Goal: Task Accomplishment & Management: Complete application form

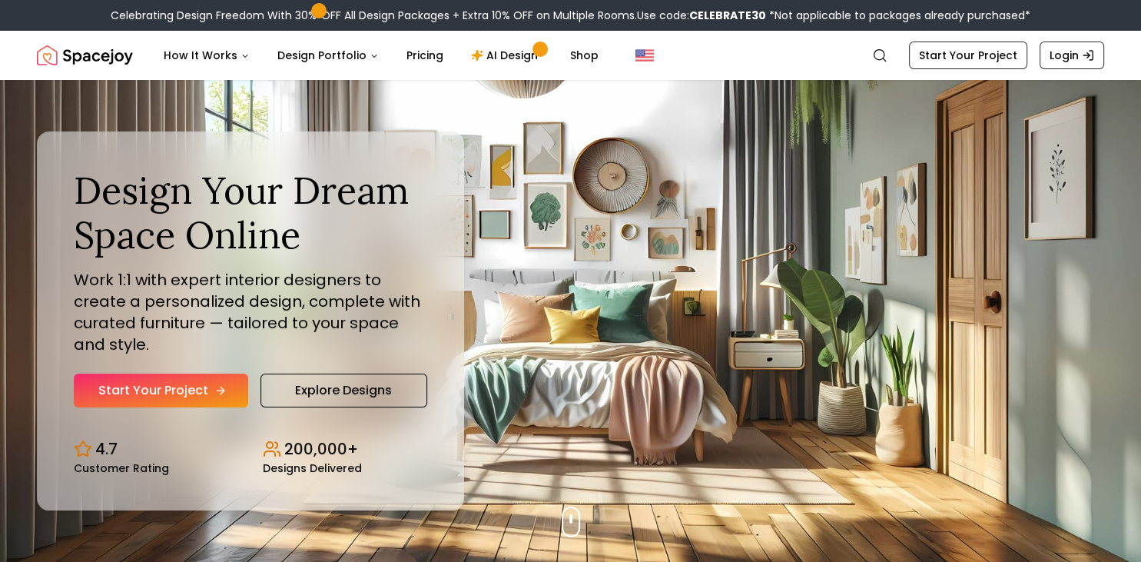
click at [217, 380] on link "Start Your Project" at bounding box center [161, 390] width 174 height 34
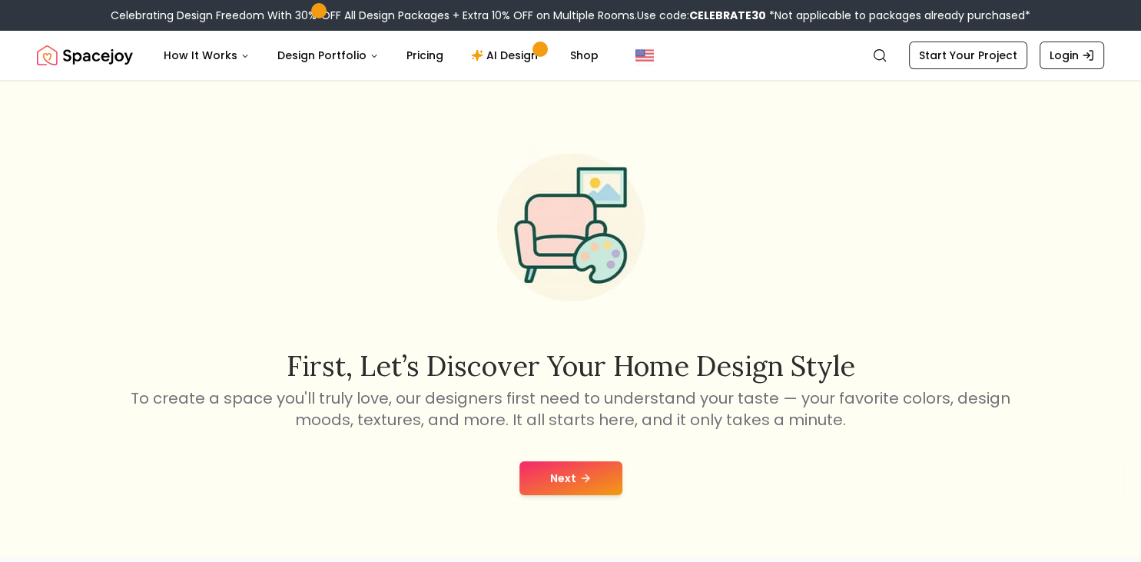
click at [588, 467] on button "Next" at bounding box center [570, 478] width 103 height 34
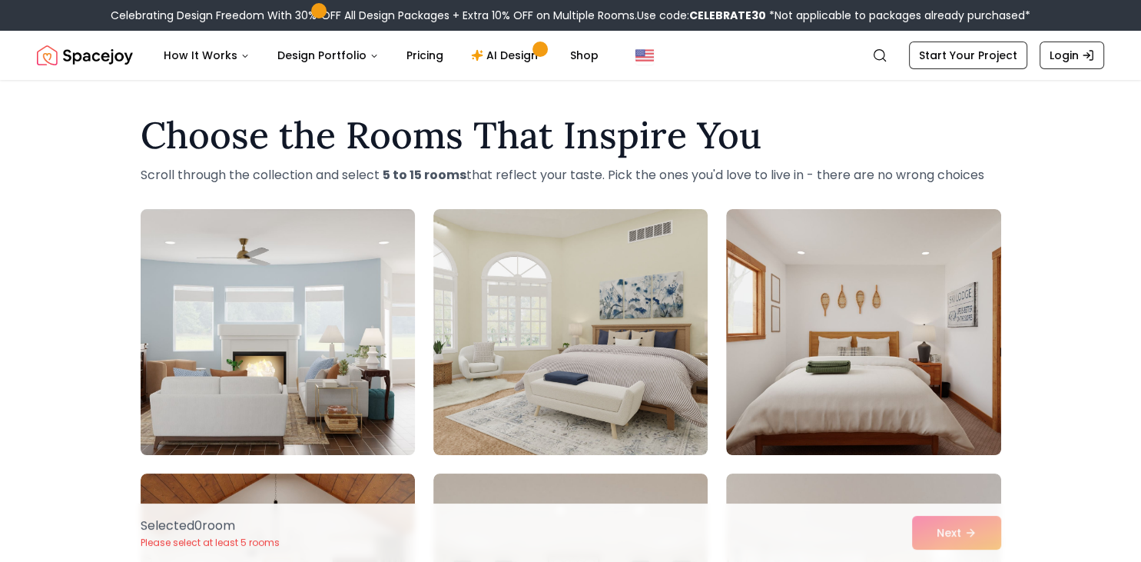
click at [306, 341] on img at bounding box center [278, 332] width 288 height 258
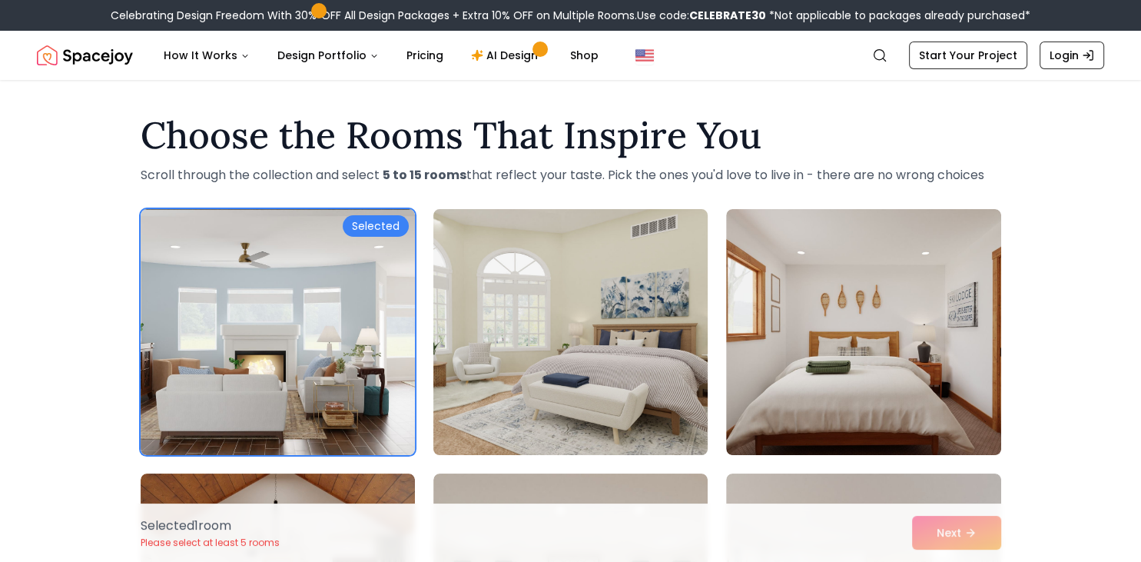
click at [506, 315] on img at bounding box center [570, 332] width 288 height 258
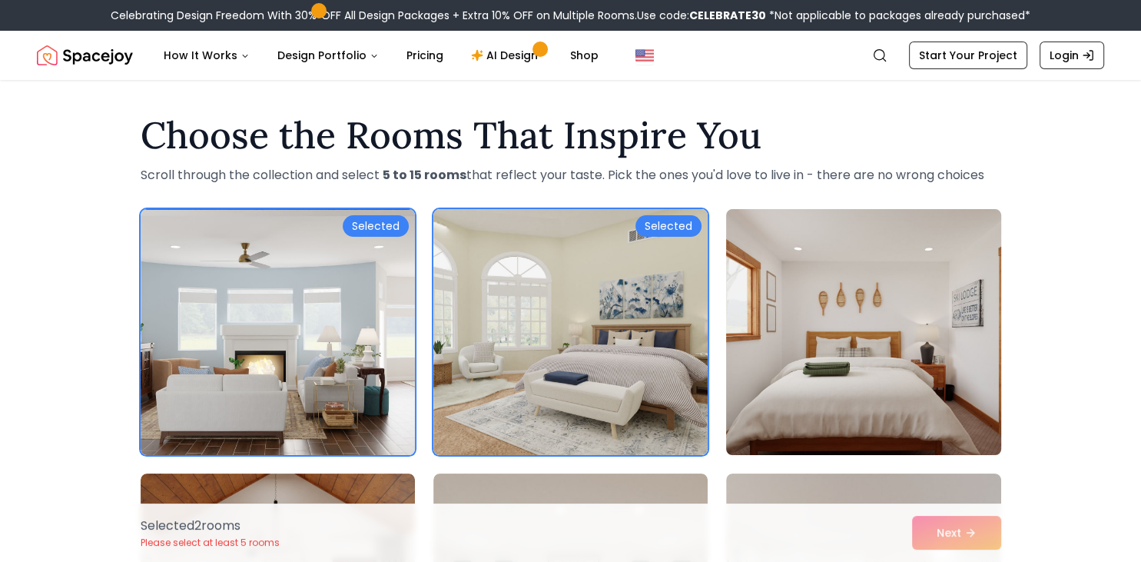
click at [887, 284] on img at bounding box center [863, 332] width 288 height 258
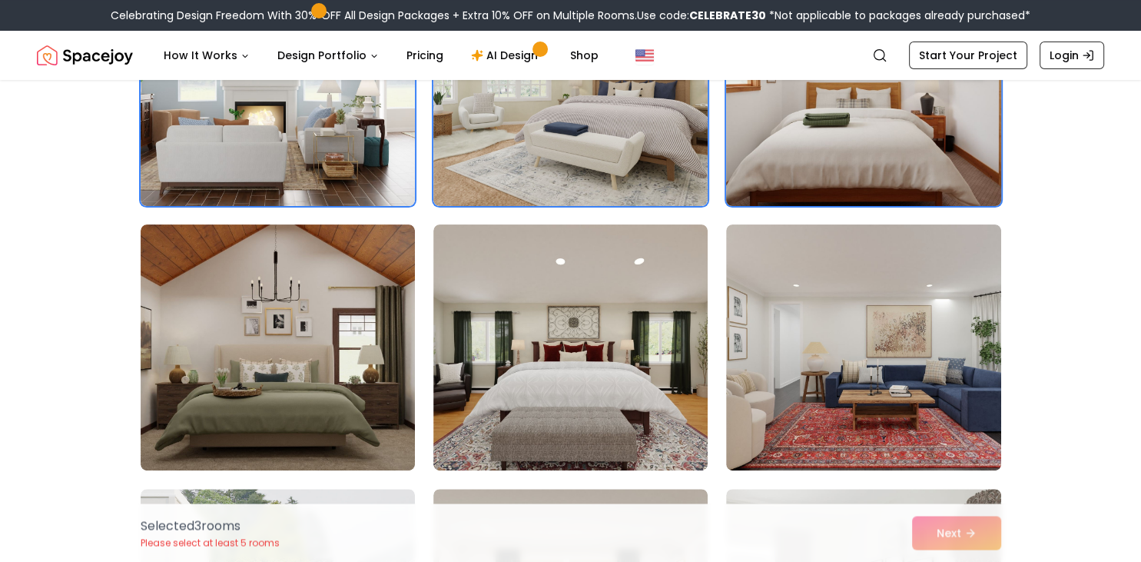
scroll to position [249, 0]
click at [825, 400] on img at bounding box center [863, 347] width 274 height 246
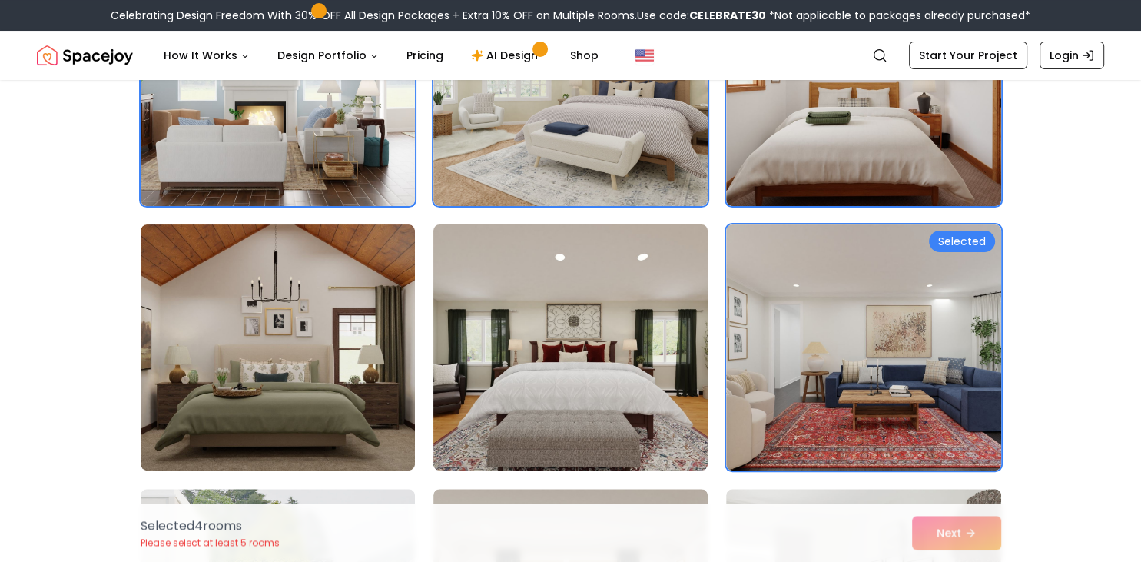
click at [655, 422] on img at bounding box center [570, 347] width 288 height 258
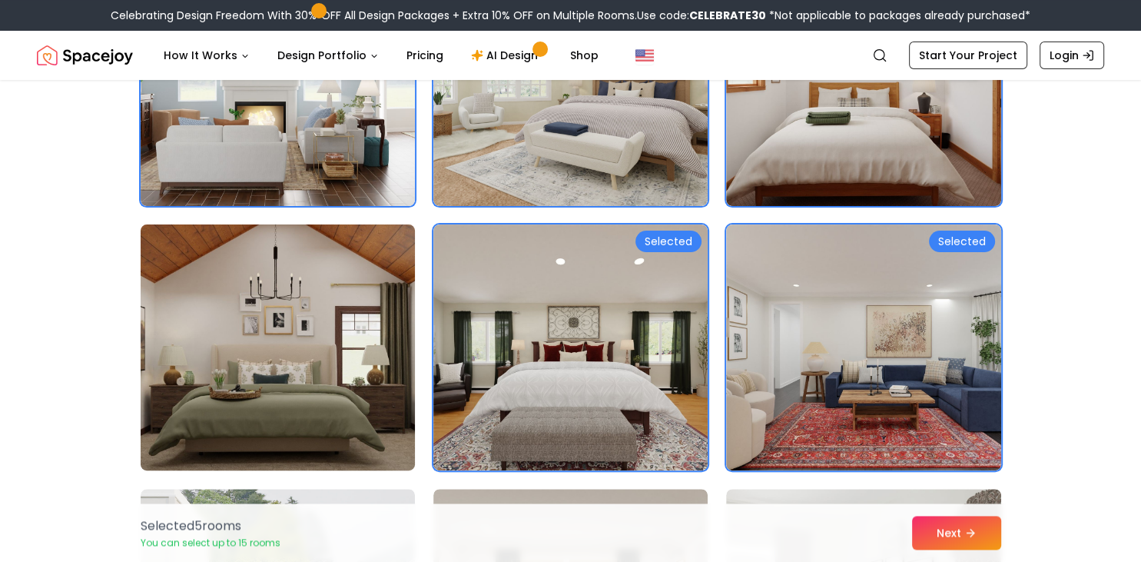
click at [292, 340] on img at bounding box center [278, 347] width 288 height 258
